Goal: Navigation & Orientation: Find specific page/section

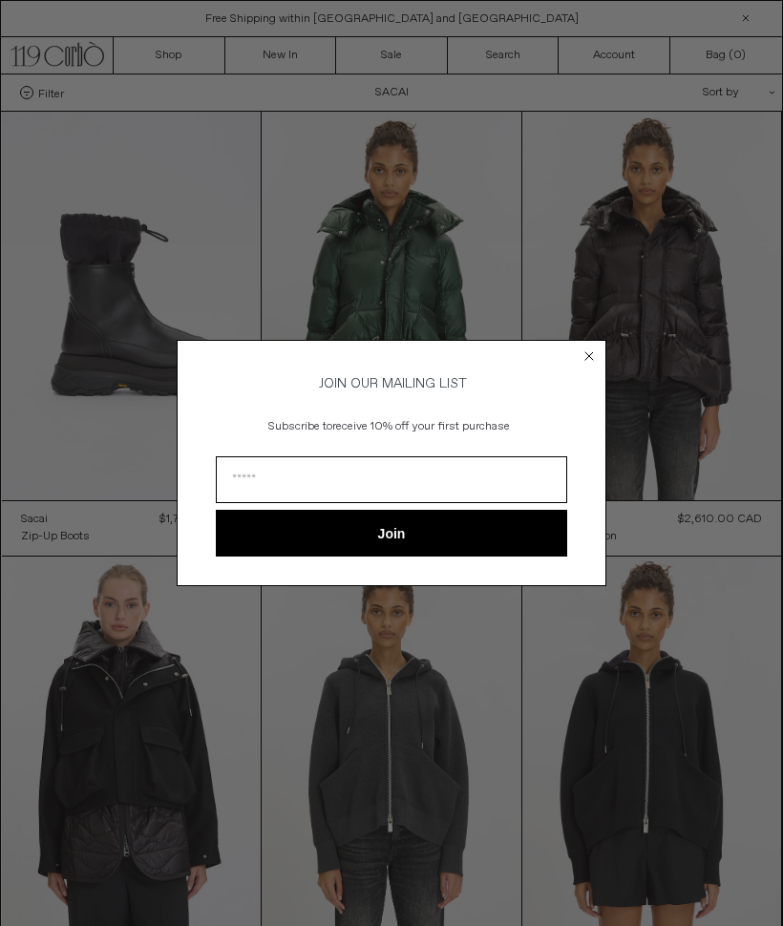
click at [593, 360] on circle "Close dialog" at bounding box center [589, 355] width 18 height 18
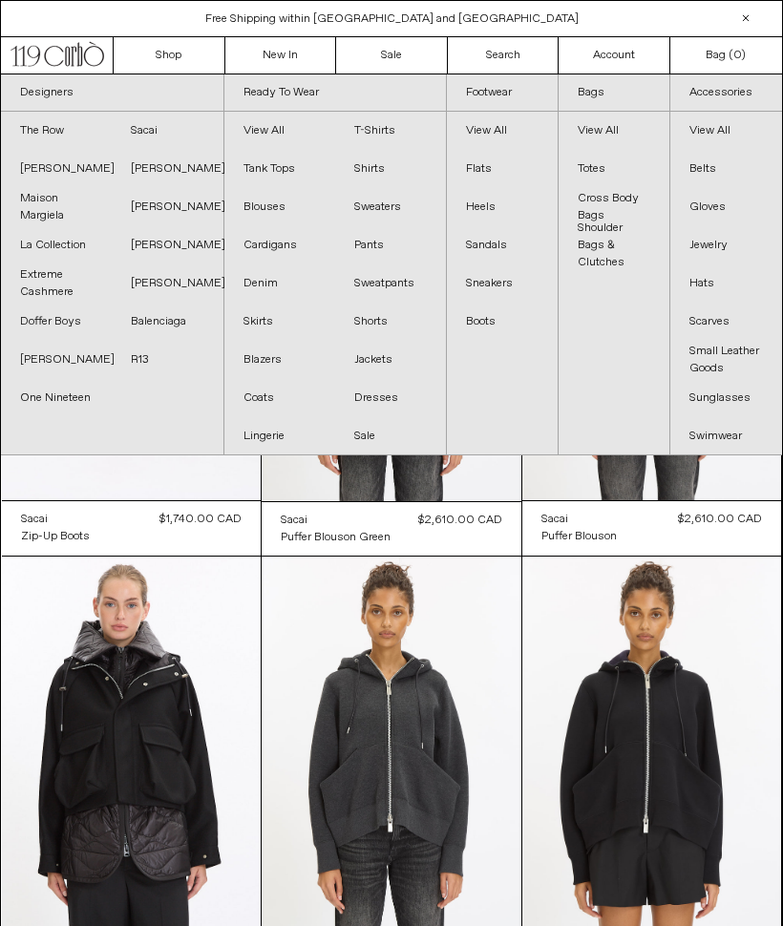
click at [740, 199] on link "Gloves" at bounding box center [726, 207] width 112 height 38
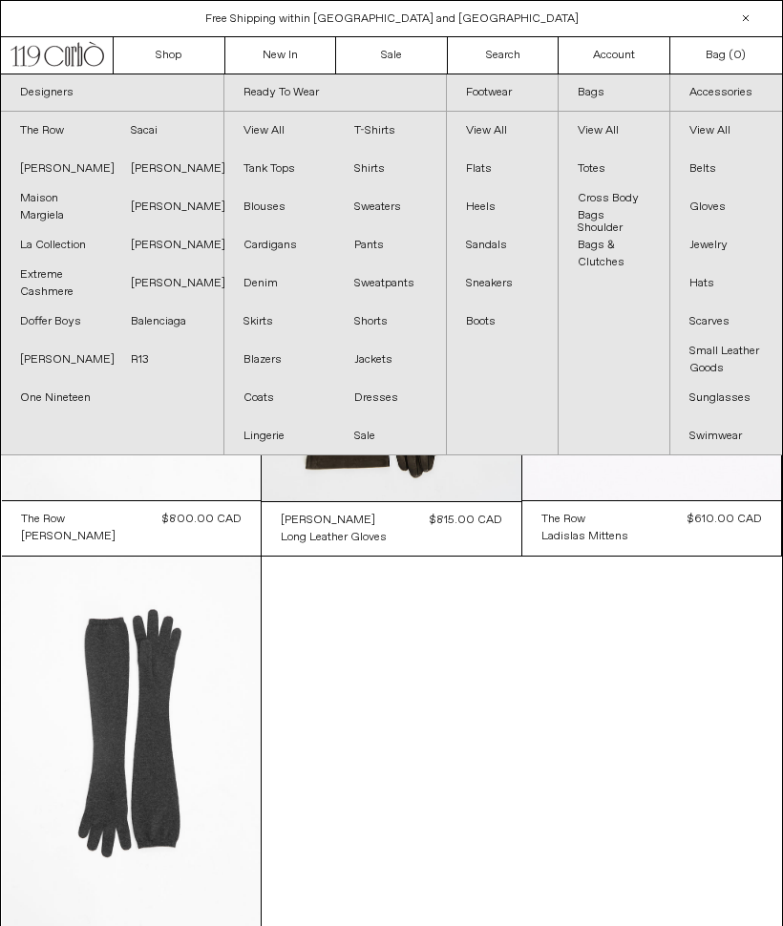
click at [732, 395] on link "Sunglasses" at bounding box center [726, 398] width 112 height 38
